Goal: Check status: Check status

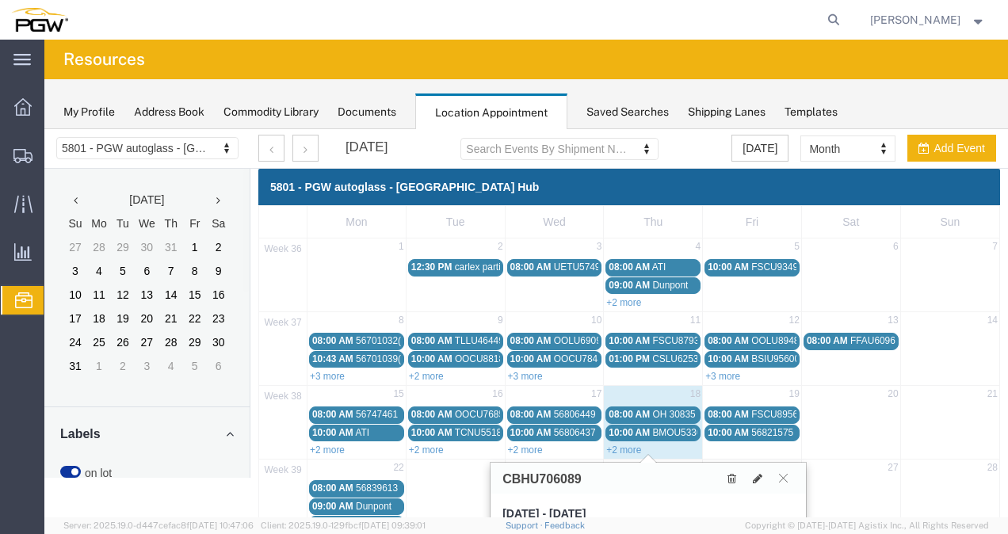
click at [734, 427] on span "10:00 AM" at bounding box center [728, 432] width 41 height 11
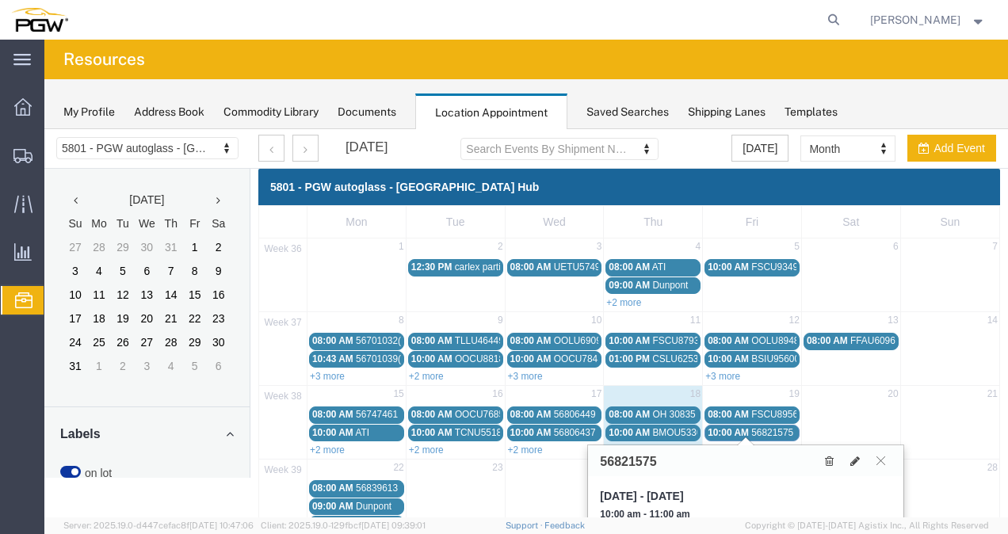
click at [732, 409] on span "08:00 AM" at bounding box center [728, 414] width 41 height 11
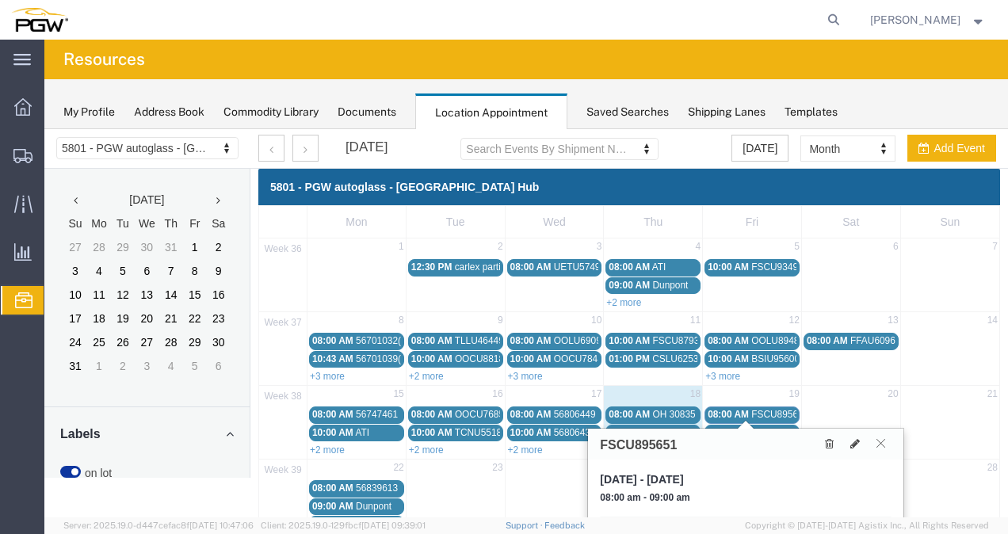
click at [886, 438] on button at bounding box center [880, 443] width 21 height 15
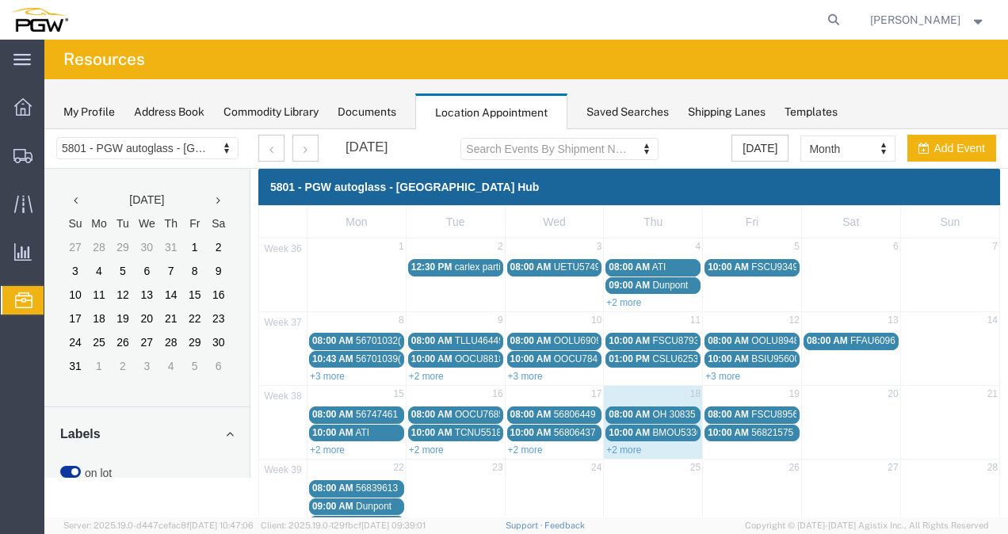
click at [740, 409] on span "08:00 AM" at bounding box center [728, 414] width 41 height 11
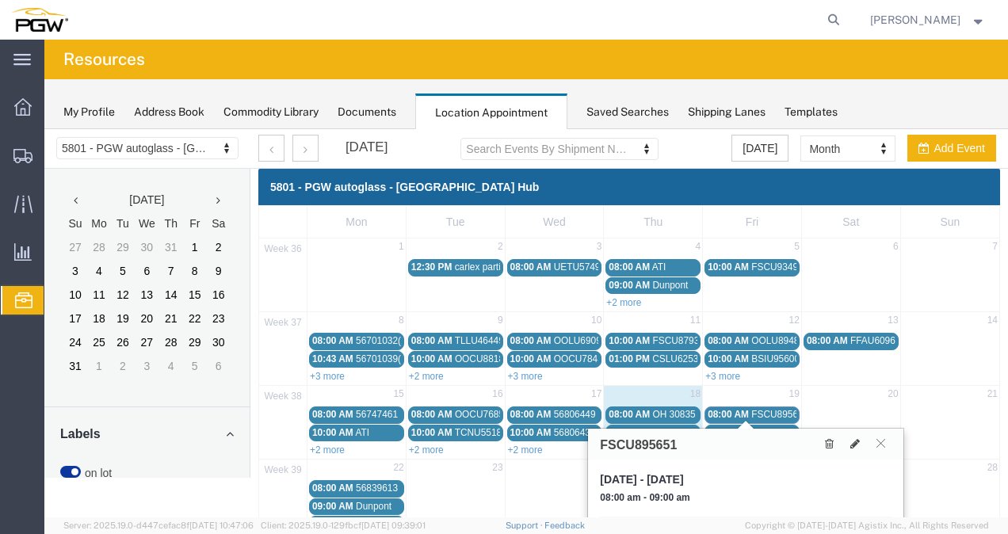
click at [663, 439] on h3 "FSCU895651" at bounding box center [638, 445] width 77 height 14
copy h3 "FSCU895651"
click at [883, 438] on icon at bounding box center [881, 443] width 9 height 10
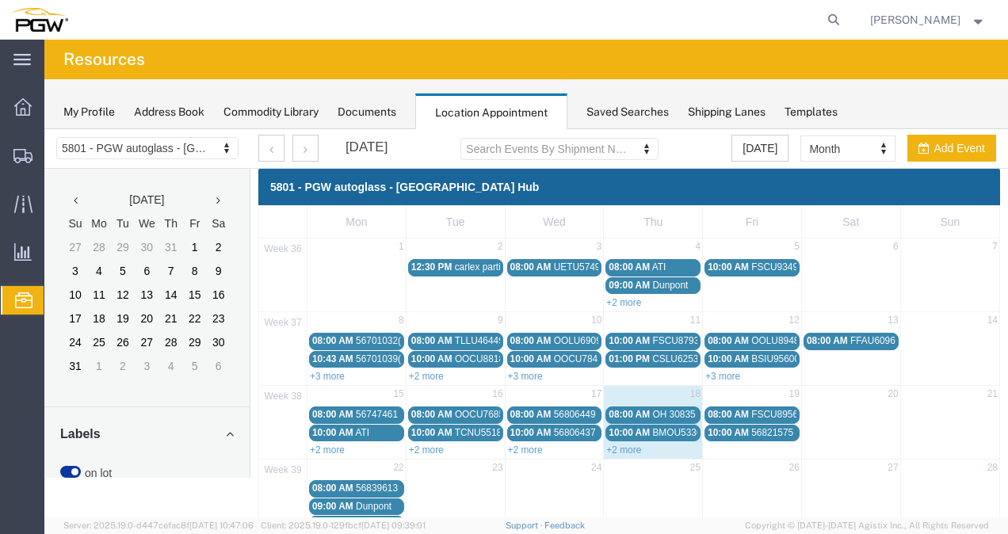
click at [776, 436] on link "10:00 AM 56821575" at bounding box center [752, 433] width 95 height 17
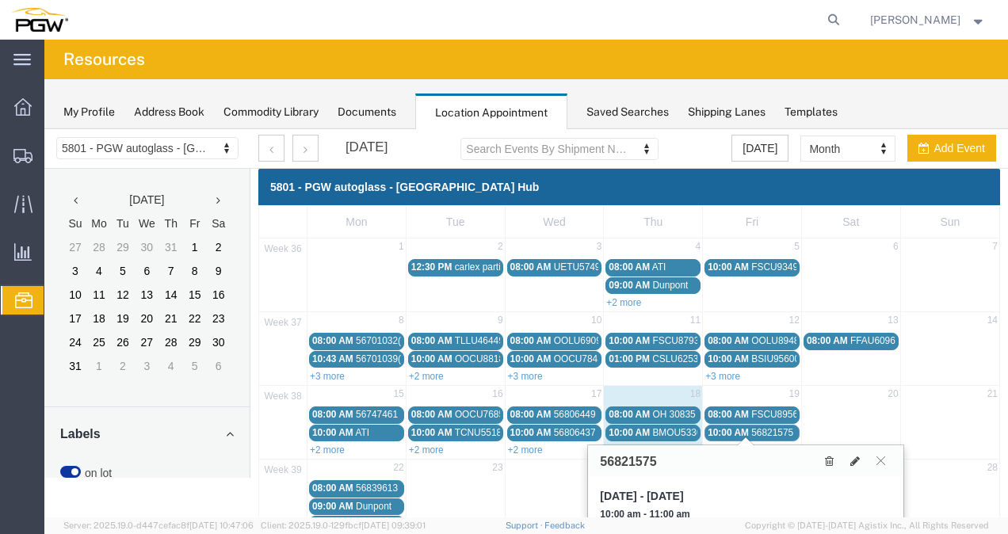
click at [641, 460] on h3 "56821575" at bounding box center [628, 462] width 56 height 14
copy h3 "56821575"
